Goal: Information Seeking & Learning: Learn about a topic

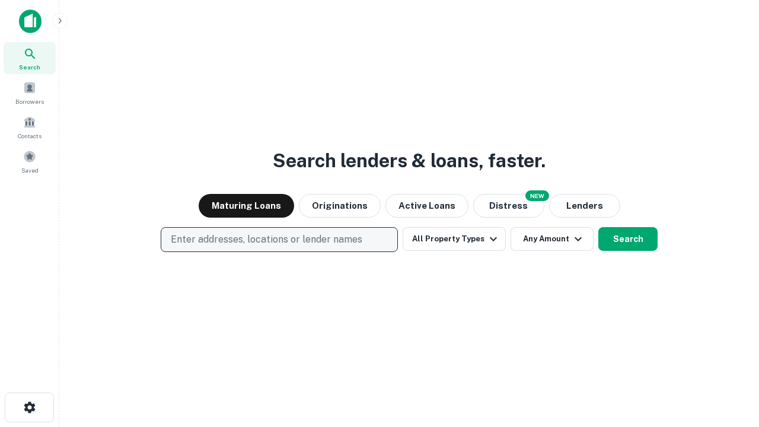
click at [279, 239] on p "Enter addresses, locations or lender names" at bounding box center [266, 239] width 191 height 14
type input "**********"
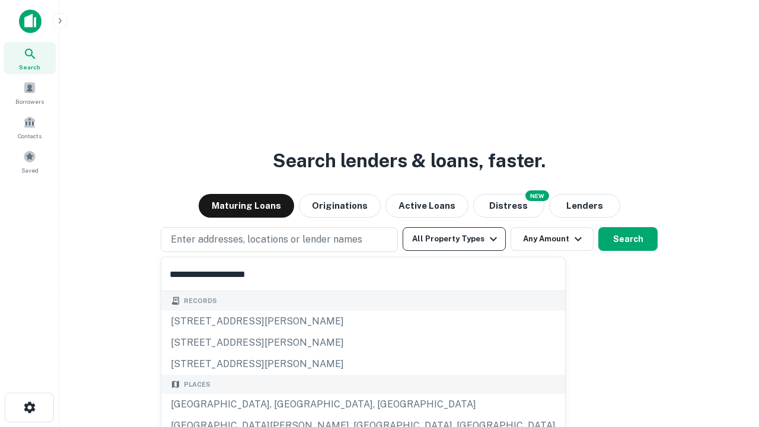
click at [283, 404] on div "[GEOGRAPHIC_DATA], [GEOGRAPHIC_DATA], [GEOGRAPHIC_DATA]" at bounding box center [363, 404] width 404 height 21
click at [454, 239] on button "All Property Types" at bounding box center [454, 239] width 103 height 24
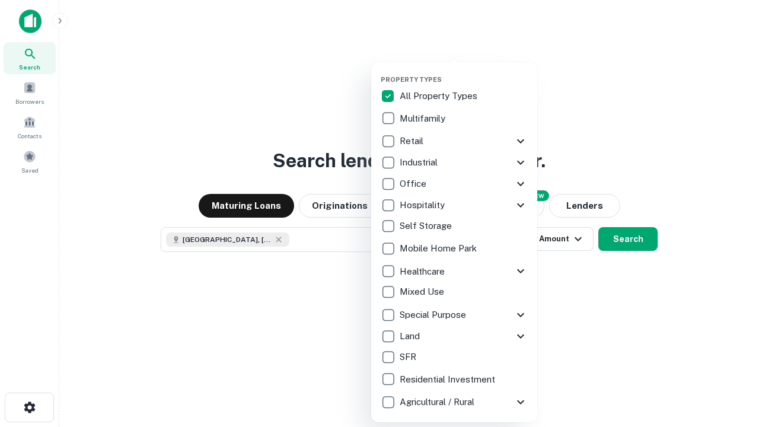
click at [464, 72] on button "button" at bounding box center [464, 72] width 166 height 1
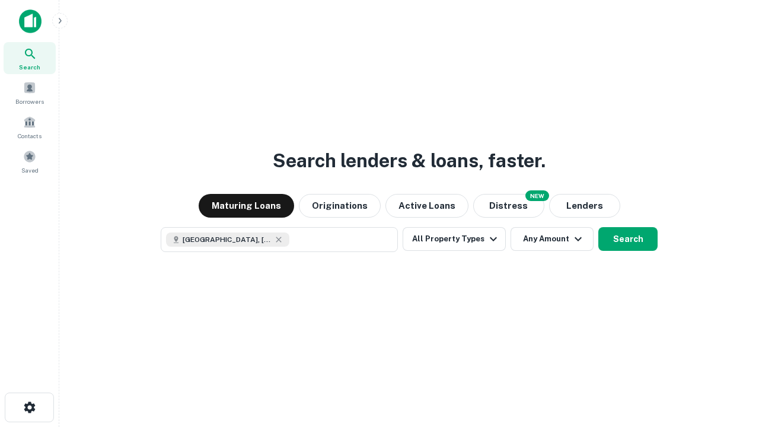
scroll to position [19, 0]
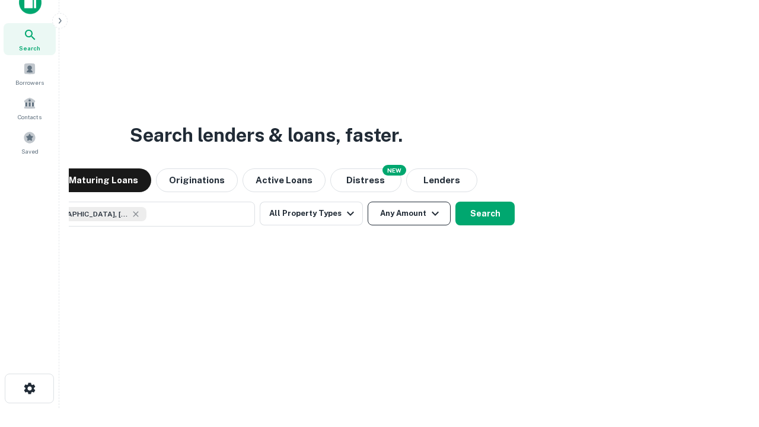
click at [368, 202] on button "Any Amount" at bounding box center [409, 214] width 83 height 24
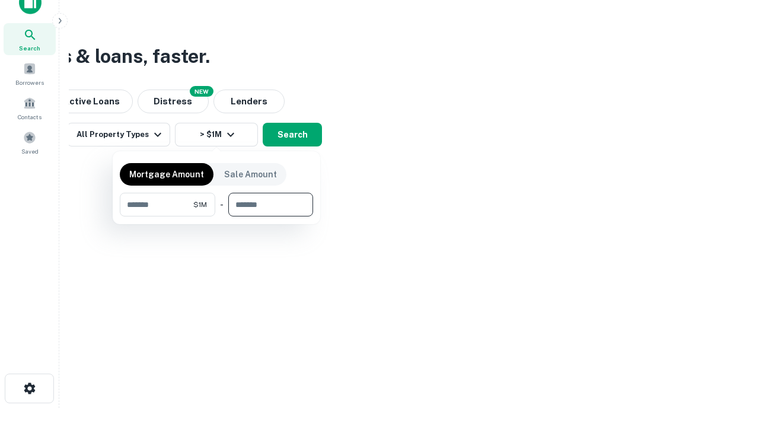
type input "*******"
click at [216, 216] on button "button" at bounding box center [216, 216] width 193 height 1
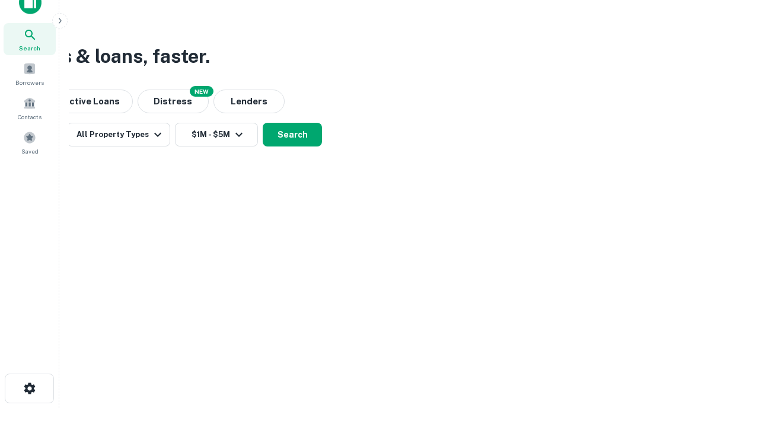
scroll to position [19, 0]
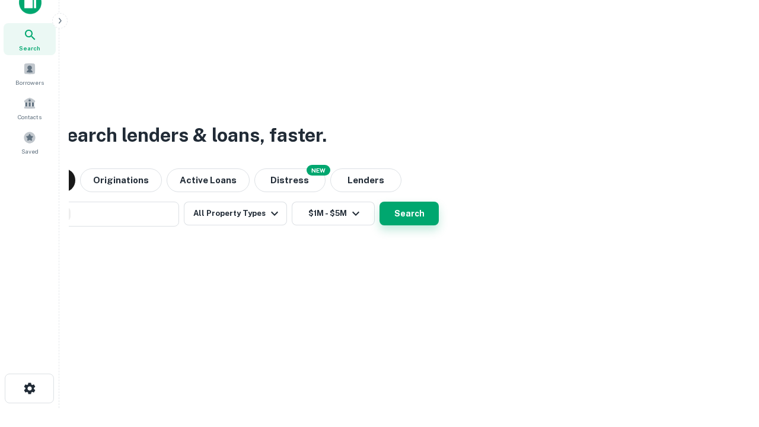
click at [379, 202] on button "Search" at bounding box center [408, 214] width 59 height 24
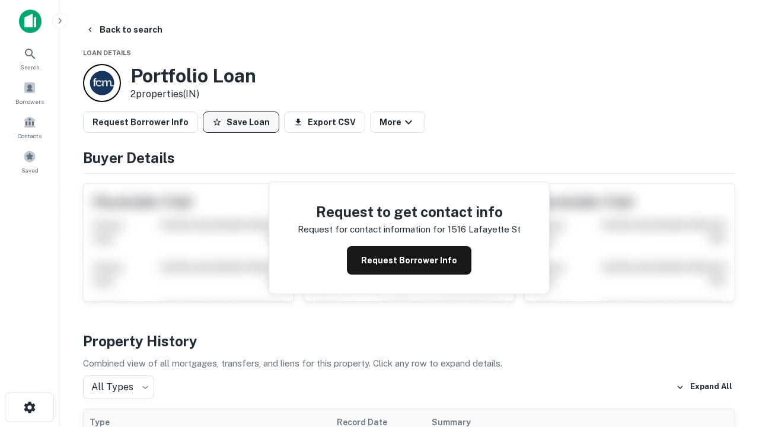
click at [241, 122] on button "Save Loan" at bounding box center [241, 121] width 76 height 21
click at [244, 122] on button "Save Loan" at bounding box center [241, 121] width 76 height 21
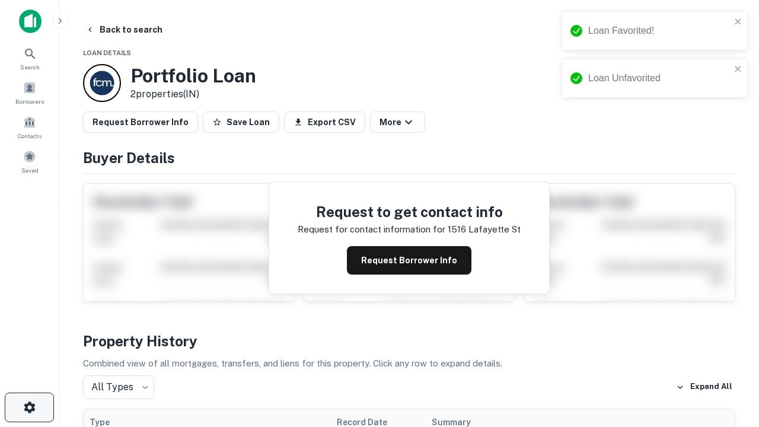
click at [29, 407] on icon "button" at bounding box center [30, 407] width 14 height 14
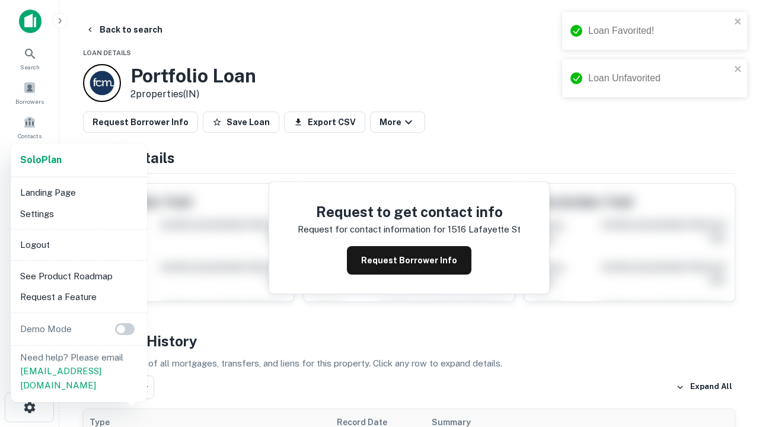
click at [78, 244] on li "Logout" at bounding box center [78, 244] width 127 height 21
